Goal: Navigation & Orientation: Find specific page/section

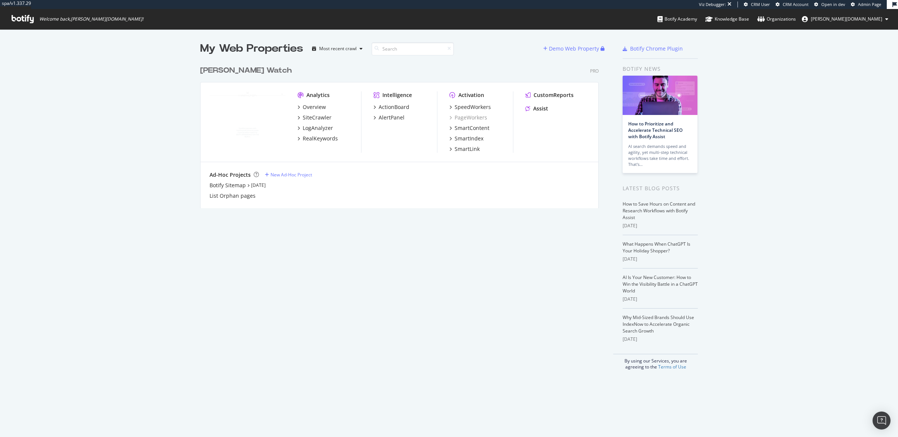
scroll to position [145, 397]
click at [312, 106] on div "Overview" at bounding box center [314, 106] width 23 height 7
